Goal: Task Accomplishment & Management: Manage account settings

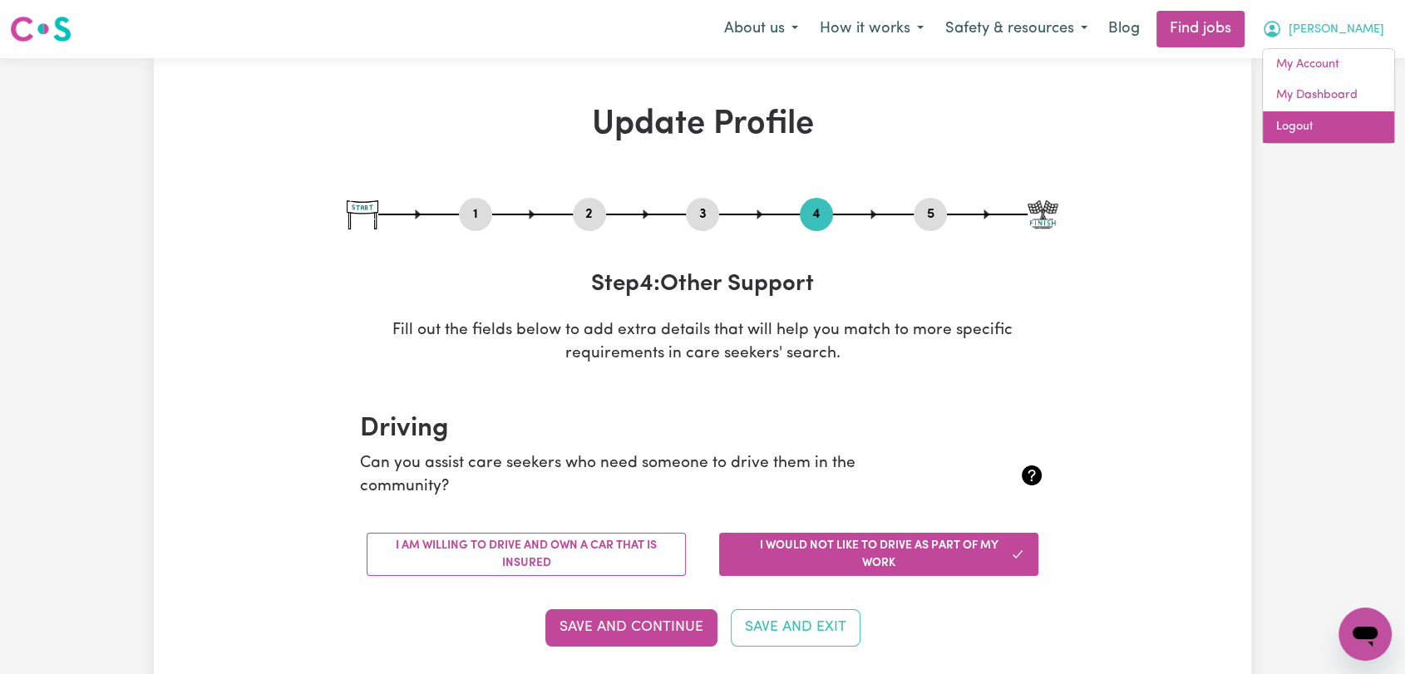
click at [1328, 126] on link "Logout" at bounding box center [1328, 127] width 131 height 32
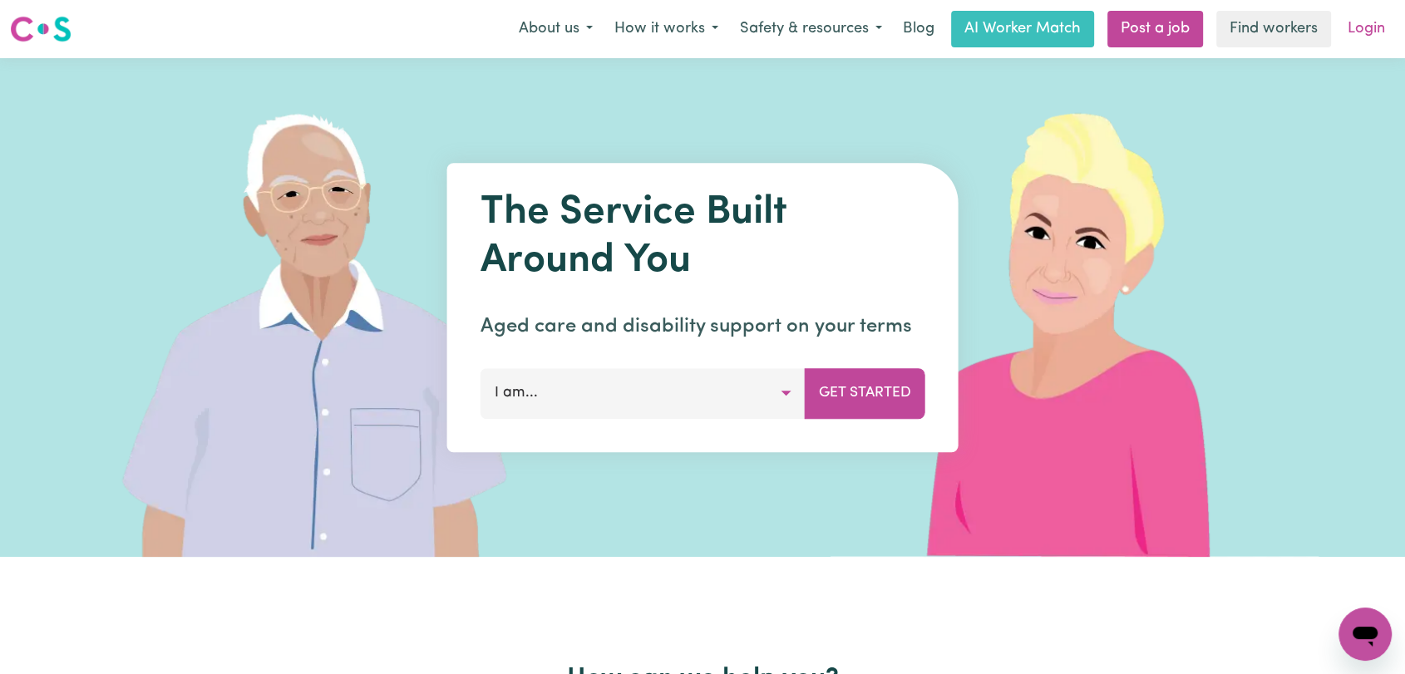
click at [1358, 37] on link "Login" at bounding box center [1366, 29] width 57 height 37
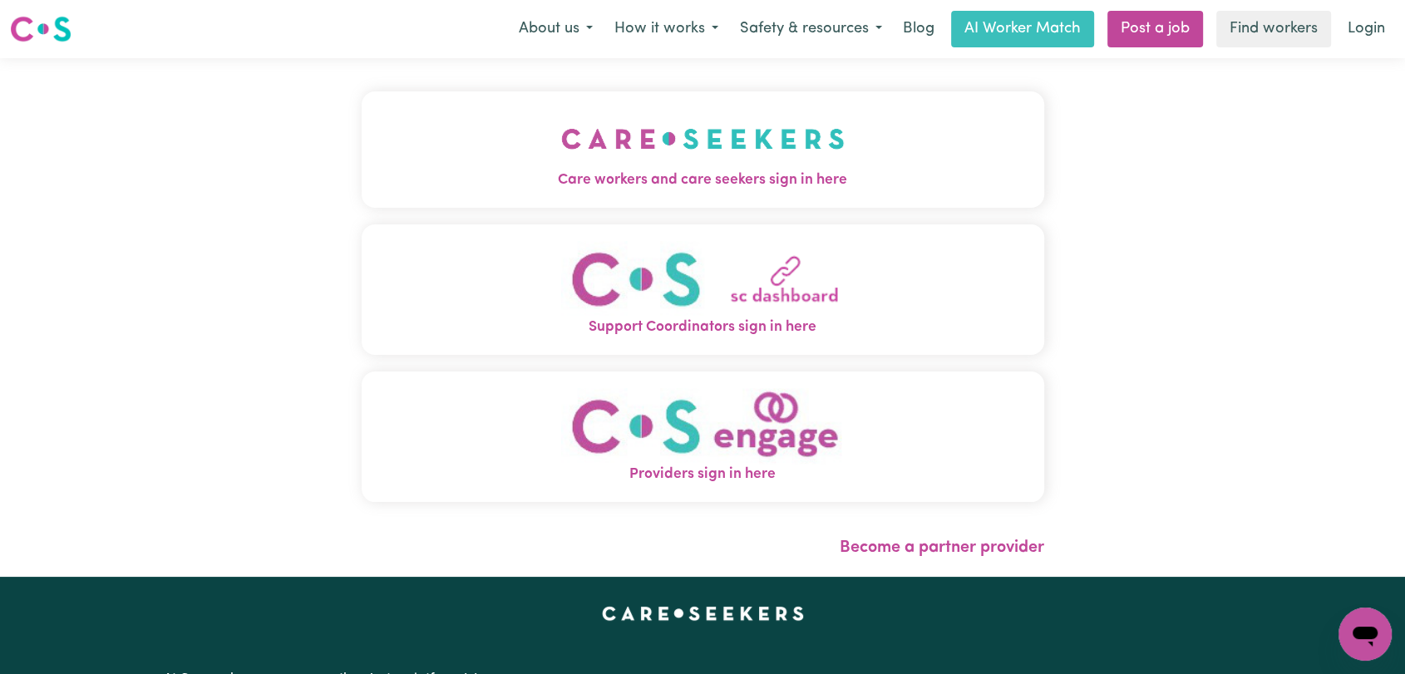
click at [614, 167] on img "Care workers and care seekers sign in here" at bounding box center [703, 139] width 284 height 62
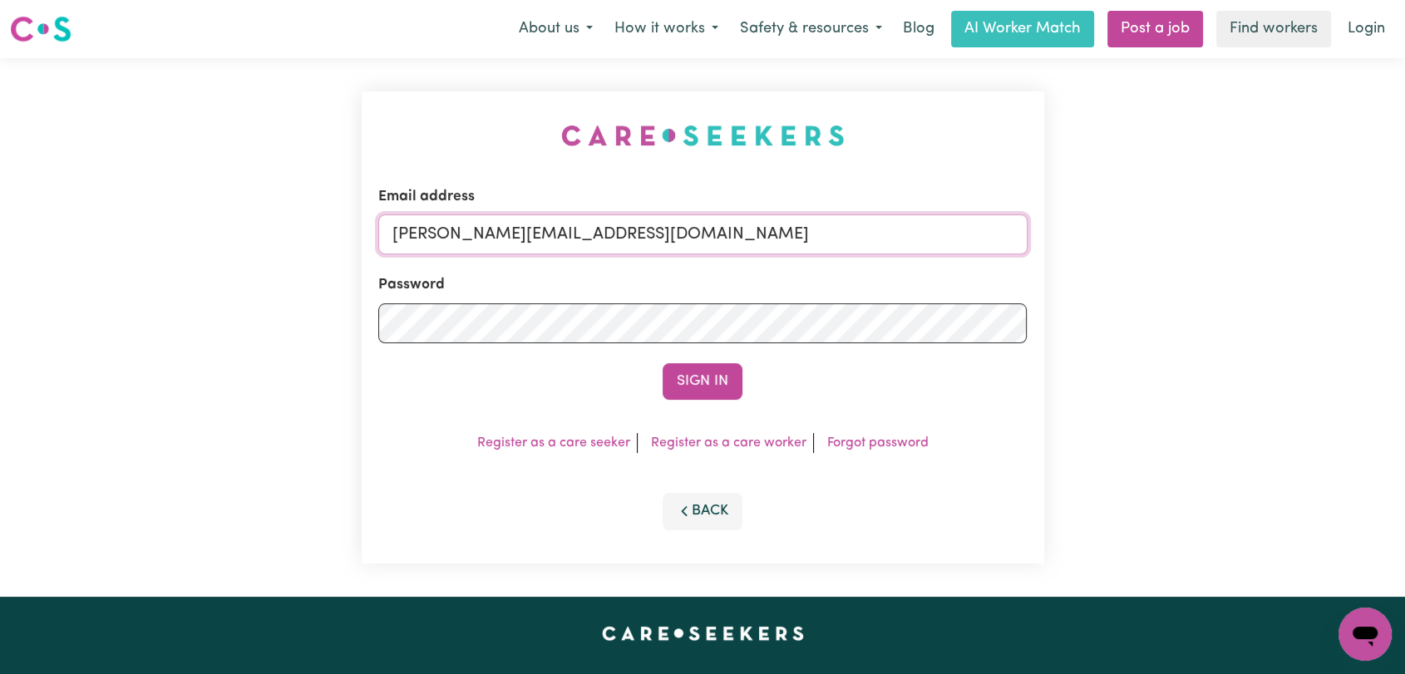
drag, startPoint x: 708, startPoint y: 231, endPoint x: 693, endPoint y: 252, distance: 25.6
click at [708, 231] on input "[PERSON_NAME][EMAIL_ADDRESS][DOMAIN_NAME]" at bounding box center [702, 235] width 649 height 40
drag, startPoint x: 475, startPoint y: 233, endPoint x: 1012, endPoint y: 255, distance: 537.6
click at [1012, 255] on form "Email address Superuser~[EMAIL_ADDRESS][DOMAIN_NAME] Password Sign In" at bounding box center [702, 293] width 649 height 214
type input "Superuser~[EMAIL_ADDRESS][DOMAIN_NAME]"
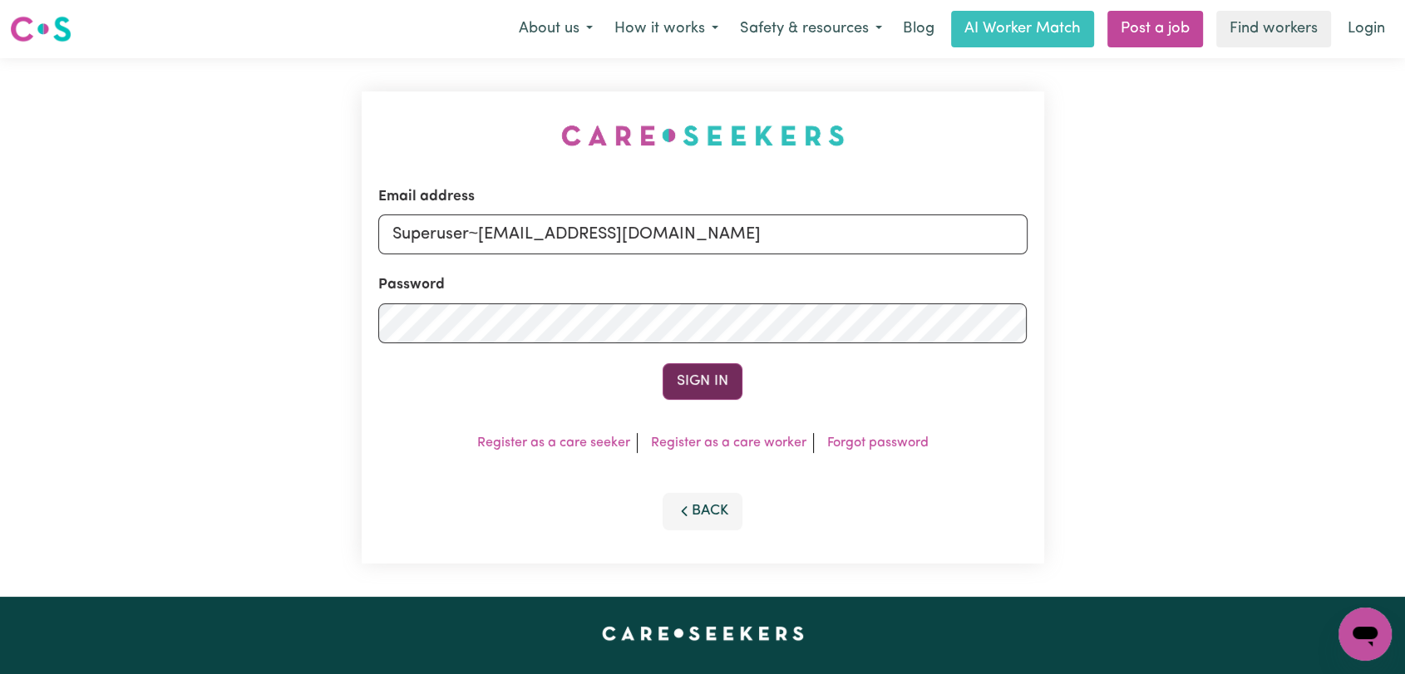
click at [723, 377] on button "Sign In" at bounding box center [703, 381] width 80 height 37
